Goal: Transaction & Acquisition: Obtain resource

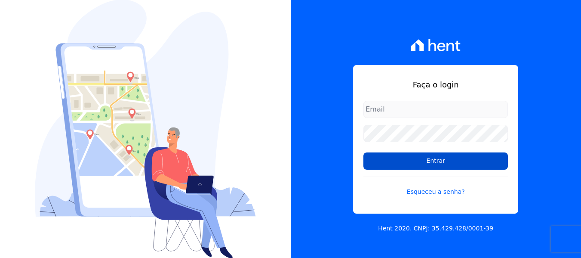
type input "hellen@3pnegociosimobiliarios.com.br"
click at [398, 161] on input "Entrar" at bounding box center [435, 160] width 145 height 17
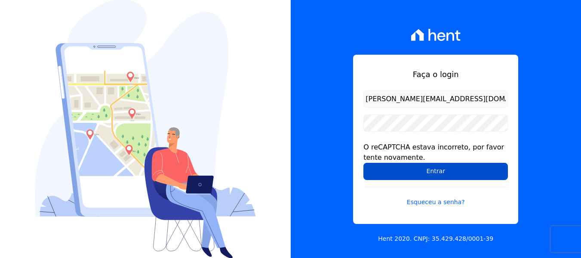
click at [397, 172] on input "Entrar" at bounding box center [435, 171] width 145 height 17
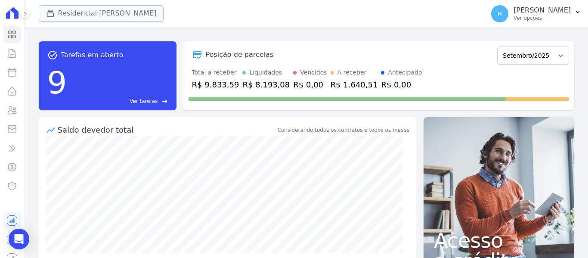
click at [115, 17] on button "Residencial Mirante" at bounding box center [101, 13] width 125 height 16
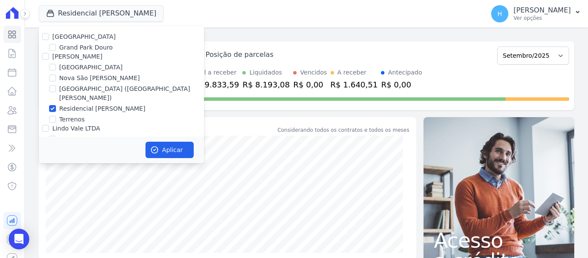
drag, startPoint x: 82, startPoint y: 35, endPoint x: 76, endPoint y: 42, distance: 9.8
click at [82, 36] on label "Residencial Park" at bounding box center [83, 36] width 63 height 7
click at [44, 37] on input "Residencial Park" at bounding box center [45, 36] width 7 height 7
checkbox input "true"
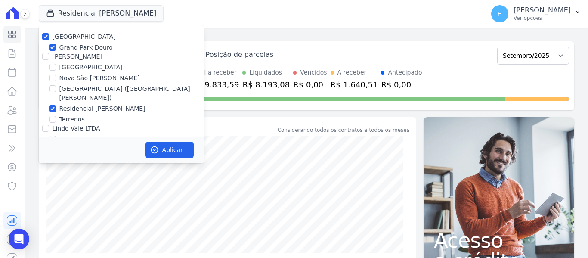
click at [45, 53] on div at bounding box center [45, 56] width 7 height 9
click at [45, 55] on input "JG Freitas" at bounding box center [45, 56] width 7 height 7
checkbox input "true"
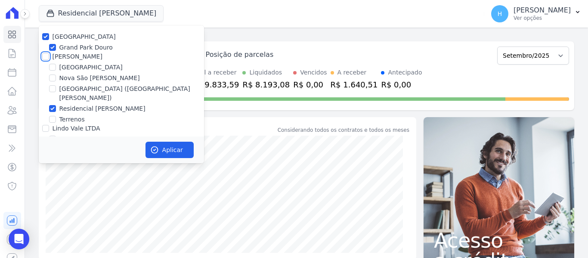
checkbox input "true"
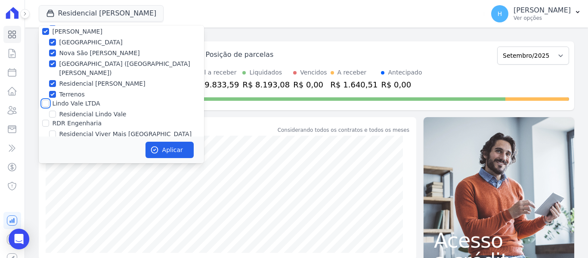
click at [46, 100] on input "Lindo Vale LTDA" at bounding box center [45, 103] width 7 height 7
checkbox input "true"
drag, startPoint x: 43, startPoint y: 114, endPoint x: 52, endPoint y: 119, distance: 9.8
click at [44, 120] on input "RDR Engenharia" at bounding box center [45, 123] width 7 height 7
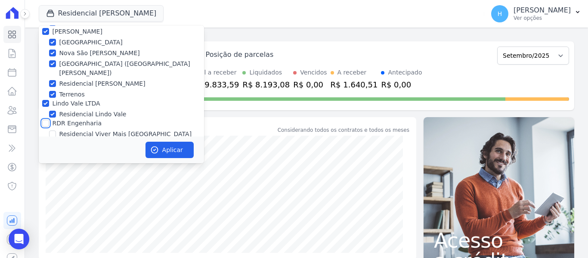
checkbox input "true"
click at [174, 151] on button "Aplicar" at bounding box center [169, 150] width 48 height 16
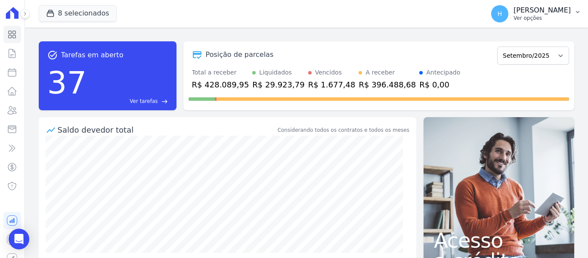
click at [558, 17] on p "Ver opções" at bounding box center [541, 18] width 57 height 7
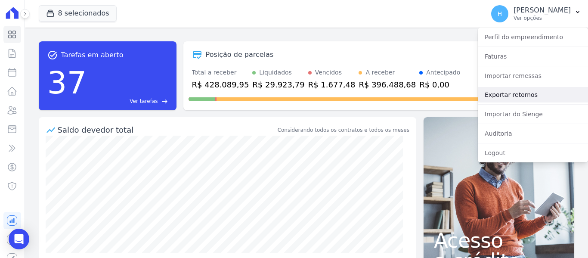
click at [522, 93] on link "Exportar retornos" at bounding box center [532, 94] width 110 height 15
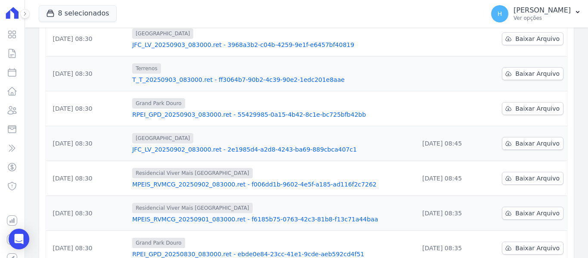
scroll to position [86, 0]
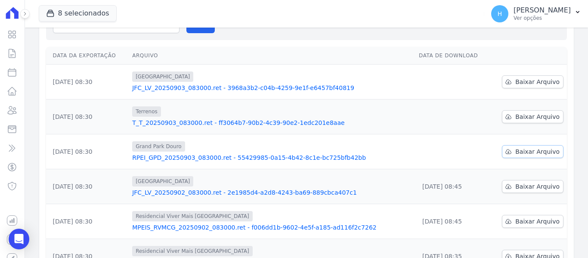
click at [512, 150] on link "Baixar Arquivo" at bounding box center [533, 151] width 62 height 13
click at [521, 118] on span "Baixar Arquivo" at bounding box center [537, 116] width 44 height 9
click at [517, 80] on span "Baixar Arquivo" at bounding box center [537, 81] width 44 height 9
click at [575, 12] on icon "button" at bounding box center [577, 12] width 7 height 7
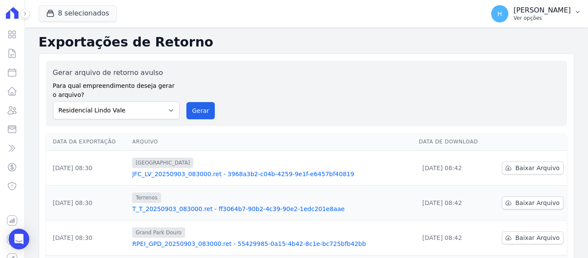
click at [557, 16] on p "Ver opções" at bounding box center [541, 18] width 57 height 7
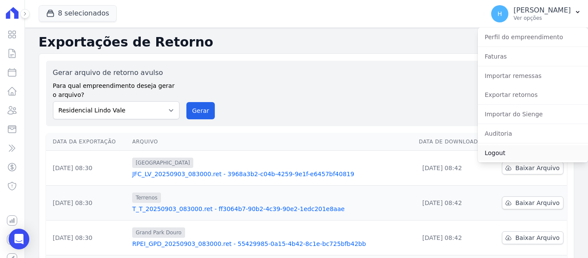
click at [505, 150] on link "Logout" at bounding box center [532, 152] width 110 height 15
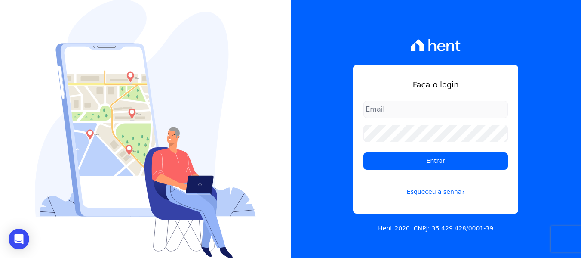
type input "[PERSON_NAME][EMAIL_ADDRESS][DOMAIN_NAME]"
